Goal: Task Accomplishment & Management: Use online tool/utility

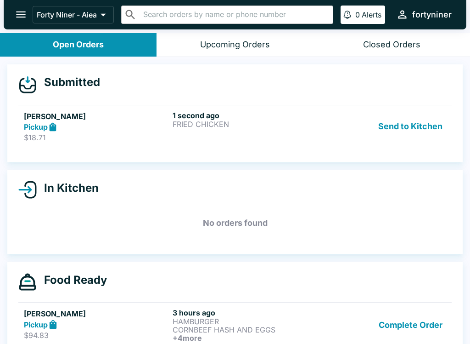
click at [280, 133] on div "1 second ago FRIED CHICKEN" at bounding box center [245, 127] width 145 height 32
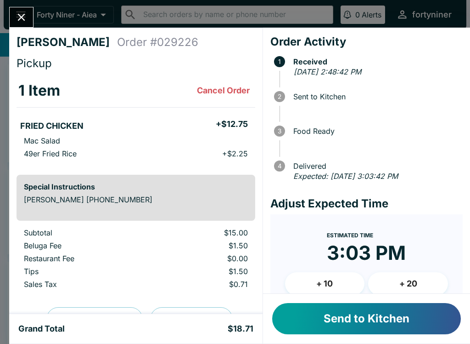
click at [399, 308] on button "Send to Kitchen" at bounding box center [366, 318] width 189 height 31
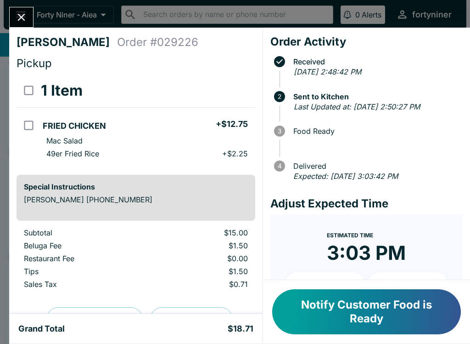
click at [23, 12] on icon "Close" at bounding box center [21, 17] width 12 height 12
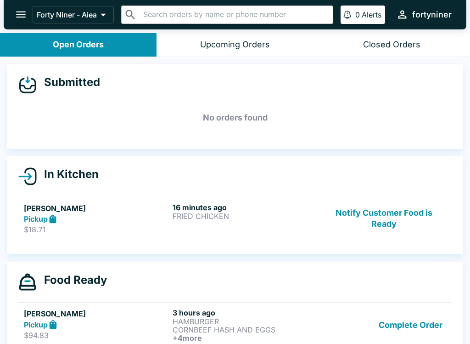
click at [398, 218] on button "Notify Customer Food is Ready" at bounding box center [384, 219] width 124 height 32
